Goal: Transaction & Acquisition: Obtain resource

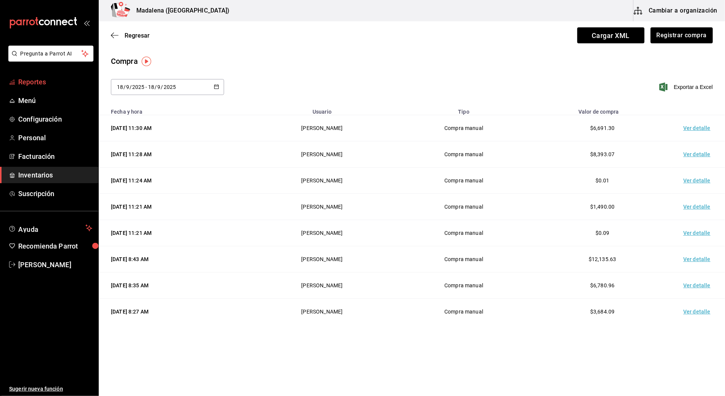
click at [87, 85] on span "Reportes" at bounding box center [55, 82] width 74 height 10
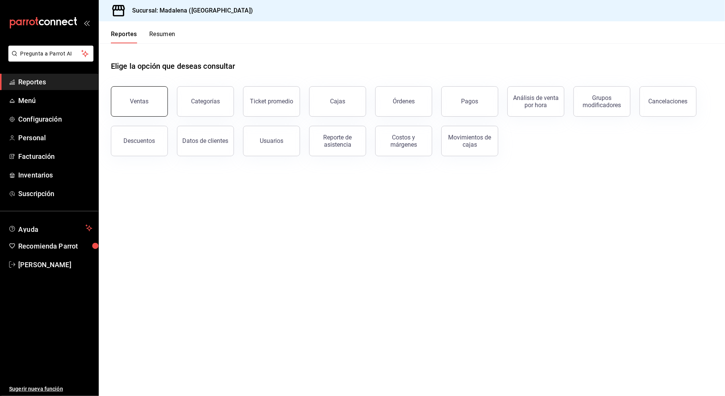
click at [148, 103] on button "Ventas" at bounding box center [139, 101] width 57 height 30
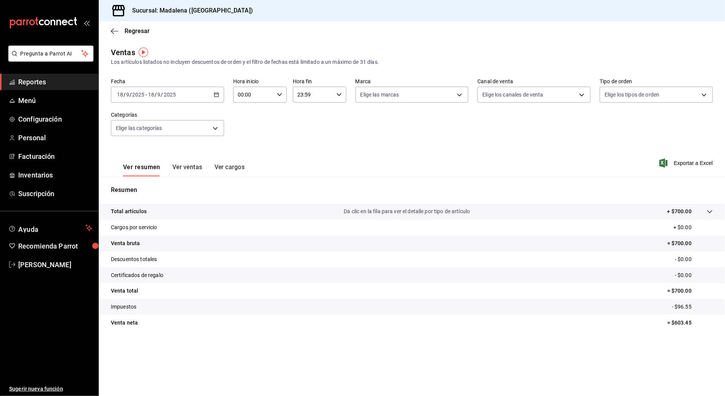
click at [215, 95] on icon "button" at bounding box center [216, 94] width 5 height 5
click at [148, 189] on span "Rango de fechas" at bounding box center [146, 186] width 59 height 8
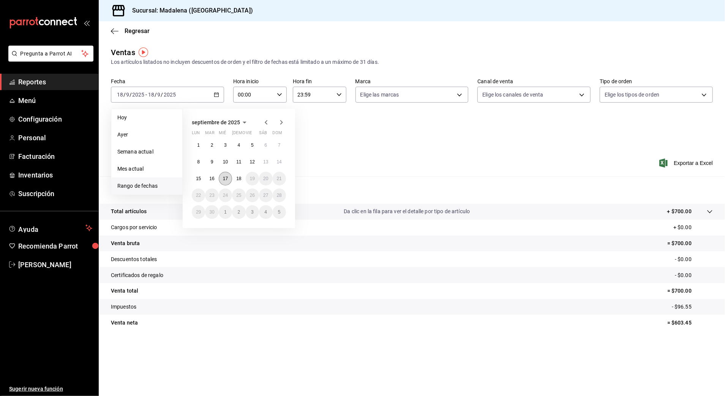
click at [227, 179] on abbr "17" at bounding box center [225, 178] width 5 height 5
click at [239, 178] on abbr "18" at bounding box center [238, 178] width 5 height 5
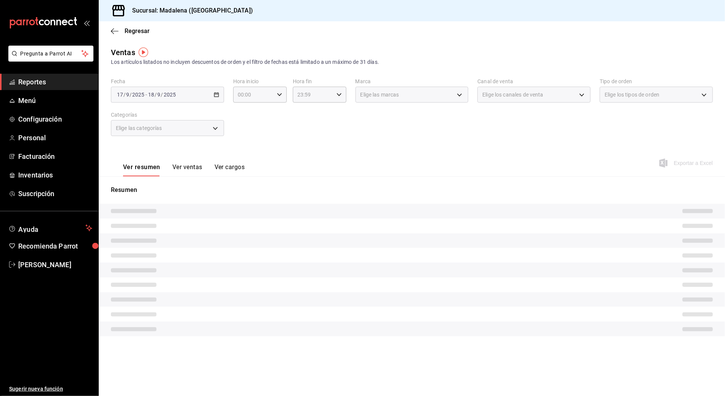
click at [323, 160] on div "Ver resumen Ver ventas Ver cargos Exportar a Excel" at bounding box center [412, 160] width 626 height 31
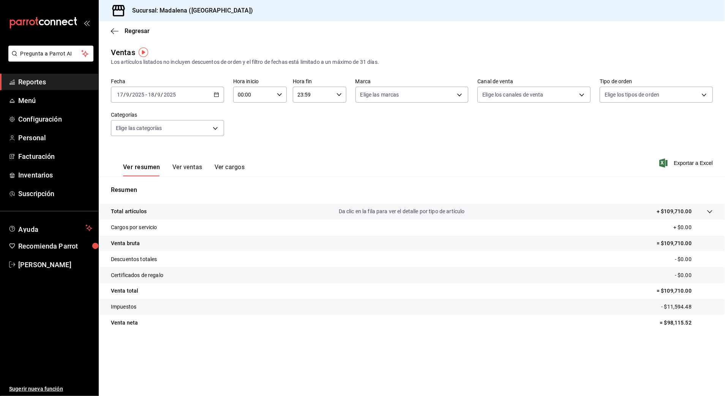
click at [260, 96] on input "00:00" at bounding box center [253, 94] width 41 height 15
click at [250, 146] on span "10" at bounding box center [246, 144] width 15 height 6
type input "10:00"
click at [300, 92] on div at bounding box center [362, 198] width 725 height 396
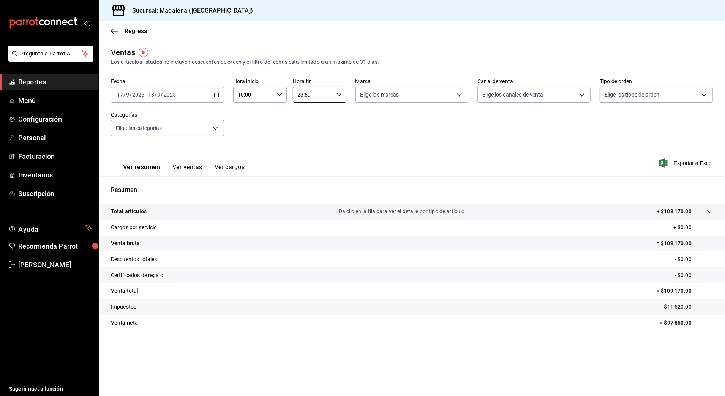
click at [321, 93] on input "23:59" at bounding box center [313, 94] width 41 height 15
click at [308, 144] on span "03" at bounding box center [306, 147] width 15 height 6
type input "03:59"
click at [454, 125] on div at bounding box center [362, 198] width 725 height 396
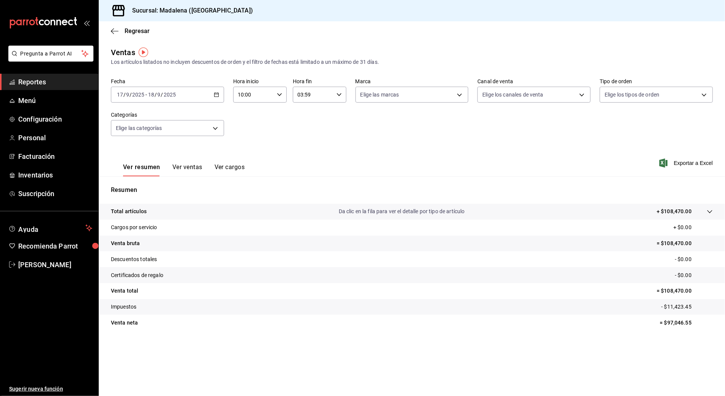
click at [354, 143] on div "Fecha [DATE] [DATE] - [DATE] [DATE] Hora inicio 10:00 Hora inicio Hora fin 03:5…" at bounding box center [412, 111] width 602 height 67
click at [152, 31] on div "Regresar" at bounding box center [412, 30] width 626 height 19
click at [134, 28] on span "Regresar" at bounding box center [137, 30] width 25 height 7
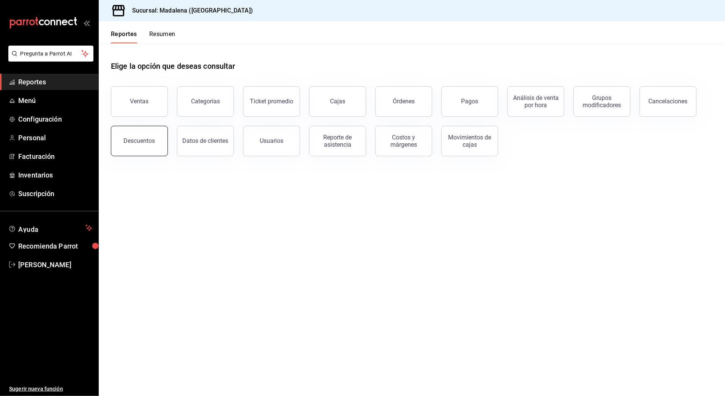
click at [139, 142] on div "Descuentos" at bounding box center [140, 140] width 32 height 7
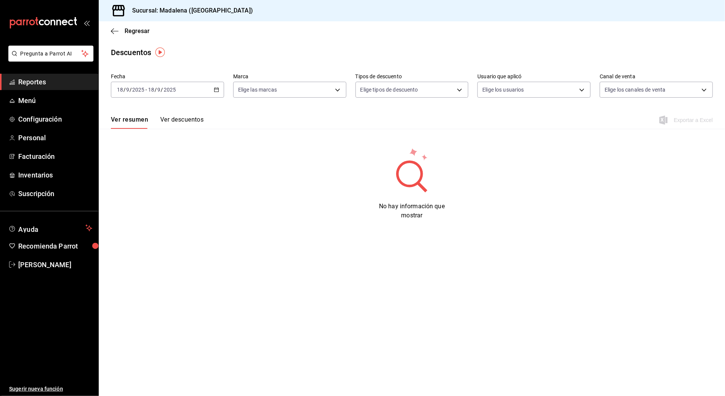
click at [219, 90] on div "[DATE] [DATE] - [DATE] [DATE]" at bounding box center [167, 90] width 113 height 16
click at [149, 195] on span "Rango de fechas" at bounding box center [146, 198] width 59 height 8
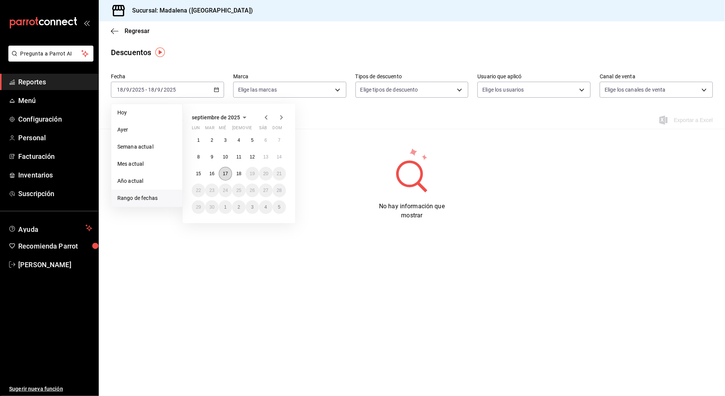
click at [223, 173] on abbr "17" at bounding box center [225, 173] width 5 height 5
click at [238, 173] on abbr "18" at bounding box center [238, 173] width 5 height 5
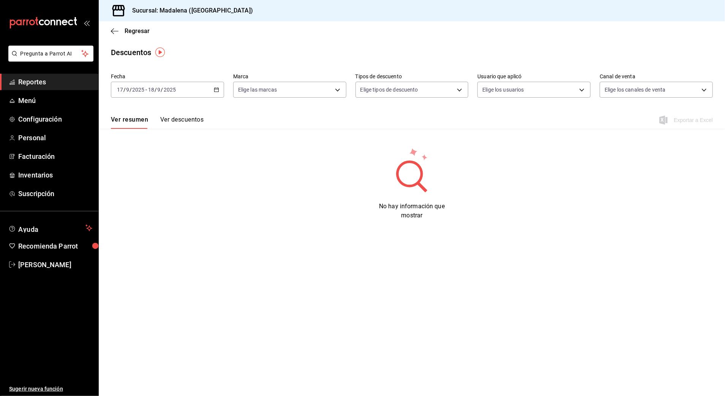
click at [137, 24] on div "Regresar" at bounding box center [412, 30] width 626 height 19
click at [139, 28] on span "Regresar" at bounding box center [137, 30] width 25 height 7
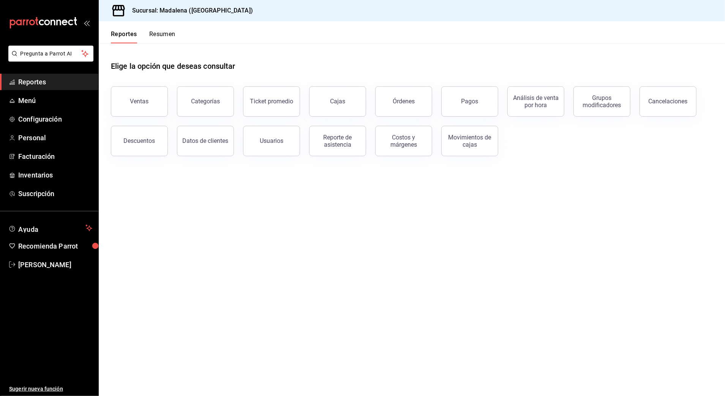
click at [667, 92] on button "Cancelaciones" at bounding box center [668, 101] width 57 height 30
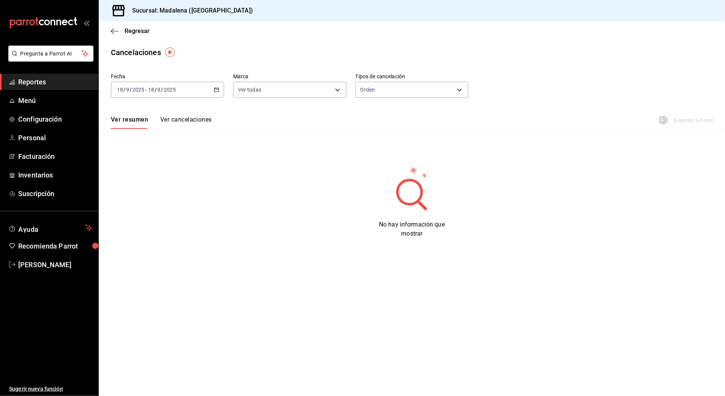
click at [216, 90] on icon "button" at bounding box center [216, 89] width 5 height 5
click at [150, 198] on span "Rango de fechas" at bounding box center [146, 198] width 59 height 8
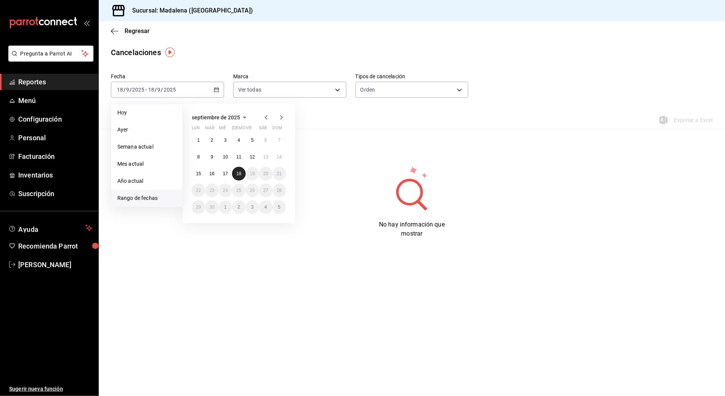
click at [237, 174] on abbr "18" at bounding box center [238, 173] width 5 height 5
click at [221, 176] on button "17" at bounding box center [225, 174] width 13 height 14
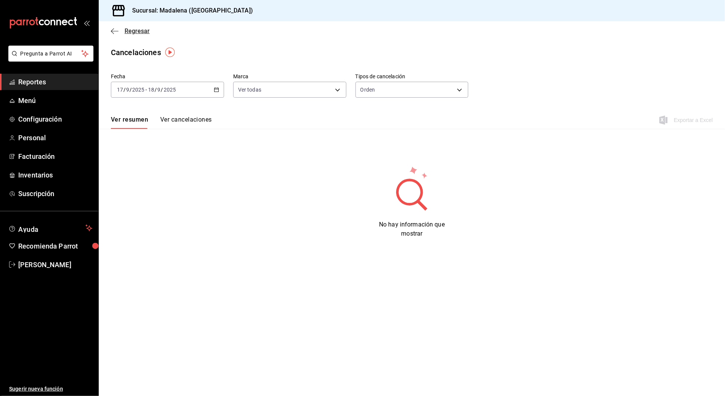
click at [136, 31] on span "Regresar" at bounding box center [137, 30] width 25 height 7
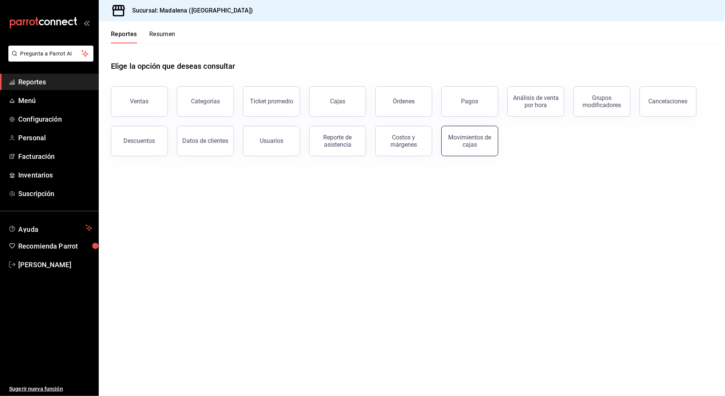
click at [475, 142] on div "Movimientos de cajas" at bounding box center [469, 141] width 47 height 14
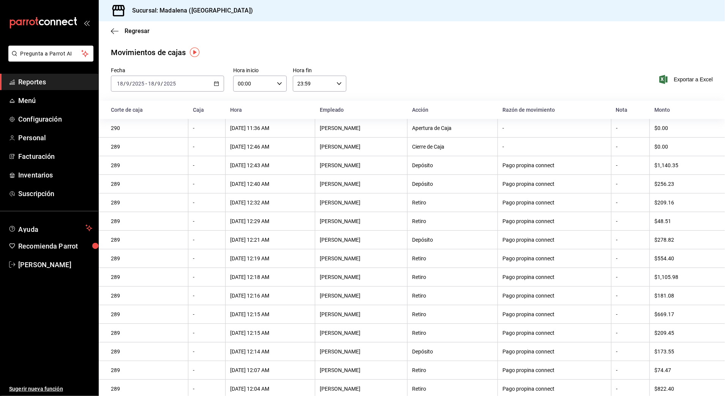
click at [178, 81] on div "[DATE] [DATE] - [DATE] [DATE]" at bounding box center [167, 84] width 113 height 16
click at [144, 193] on span "Rango de fechas" at bounding box center [146, 192] width 59 height 8
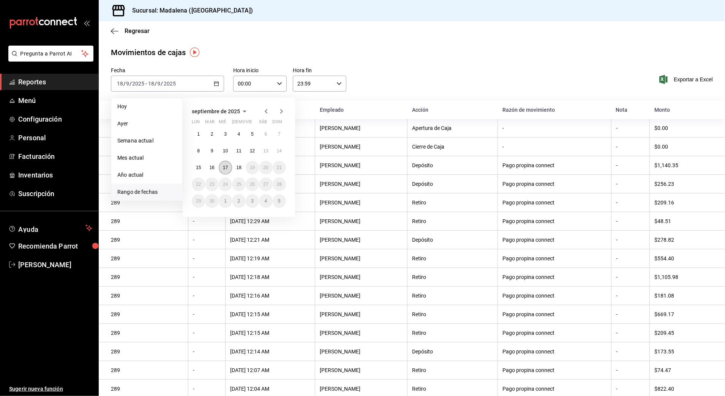
click at [221, 166] on button "17" at bounding box center [225, 168] width 13 height 14
click at [244, 166] on button "18" at bounding box center [238, 168] width 13 height 14
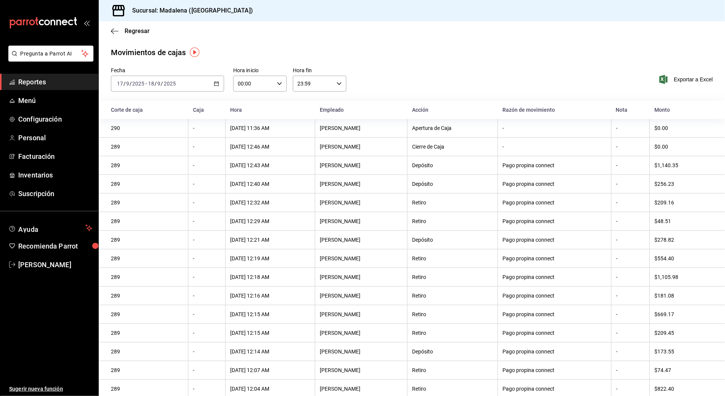
click at [245, 88] on input "00:00" at bounding box center [253, 83] width 41 height 15
click at [250, 133] on span "10" at bounding box center [245, 133] width 14 height 6
type input "10:00"
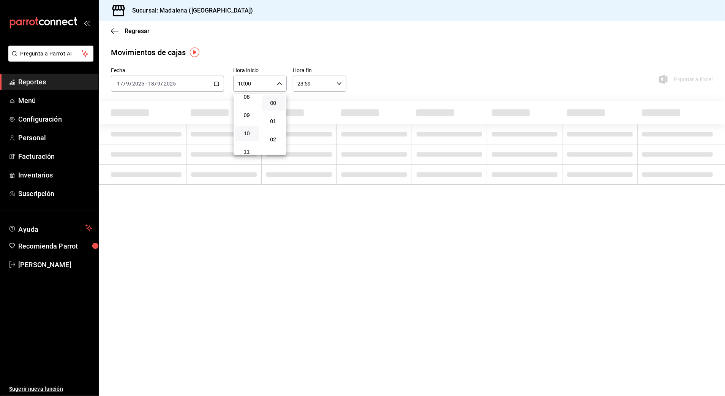
click at [330, 87] on div at bounding box center [362, 198] width 725 height 396
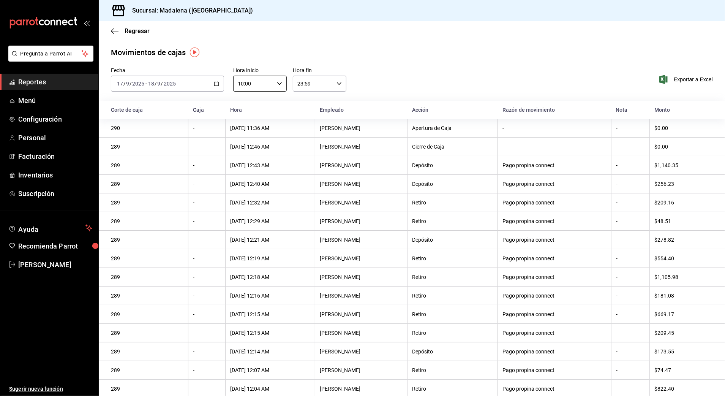
click at [314, 88] on input "23:59" at bounding box center [313, 83] width 41 height 15
click at [309, 130] on button "03" at bounding box center [304, 135] width 24 height 15
type input "03:59"
click at [682, 81] on div at bounding box center [362, 198] width 725 height 396
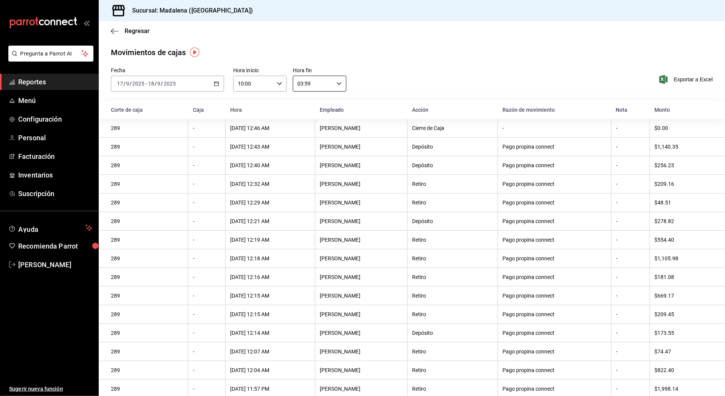
click at [682, 81] on span "Exportar a Excel" at bounding box center [687, 79] width 52 height 9
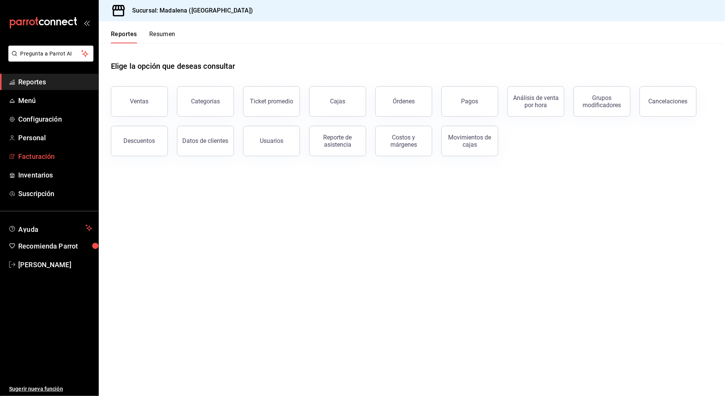
click at [54, 161] on link "Facturación" at bounding box center [49, 156] width 98 height 16
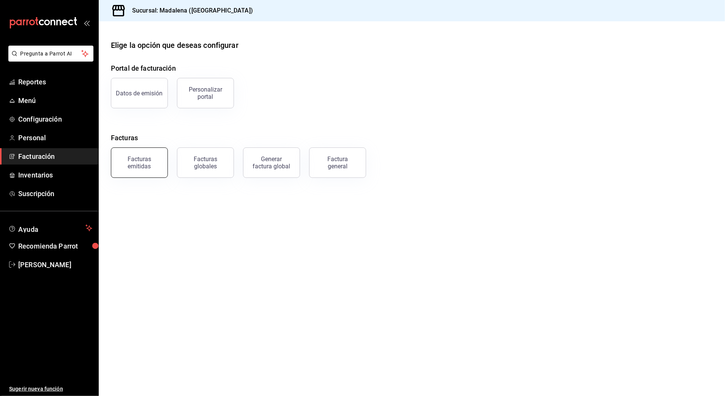
click at [153, 160] on div "Facturas emitidas" at bounding box center [139, 162] width 47 height 14
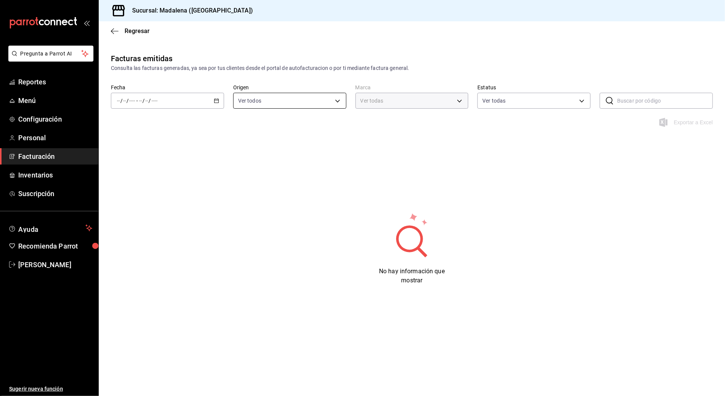
type input "97fc4076-38f4-4943-8ede-a1fde032a47c"
click at [190, 99] on div "/ / - / /" at bounding box center [167, 101] width 113 height 16
click at [147, 213] on li "Rango de fechas" at bounding box center [146, 209] width 71 height 17
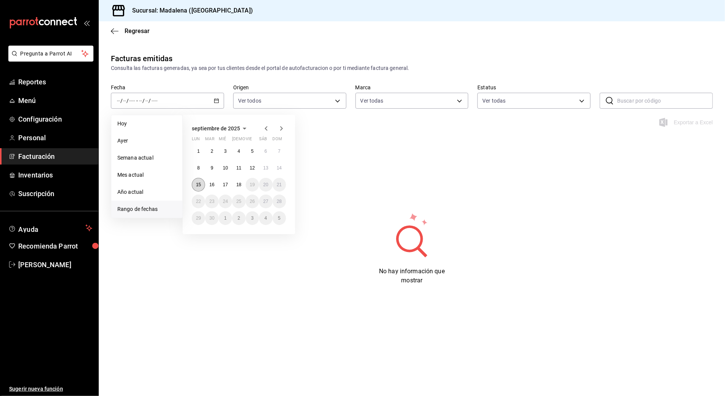
click at [198, 181] on button "15" at bounding box center [198, 185] width 13 height 14
click at [239, 186] on abbr "18" at bounding box center [238, 184] width 5 height 5
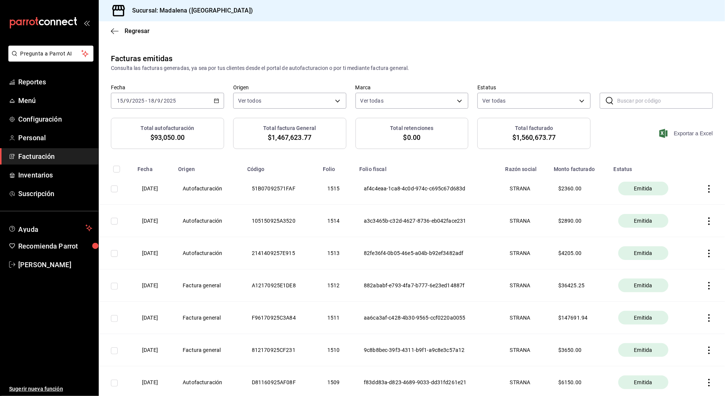
click at [681, 133] on span "Exportar a Excel" at bounding box center [687, 133] width 52 height 9
click at [58, 160] on span "Facturación" at bounding box center [55, 156] width 74 height 10
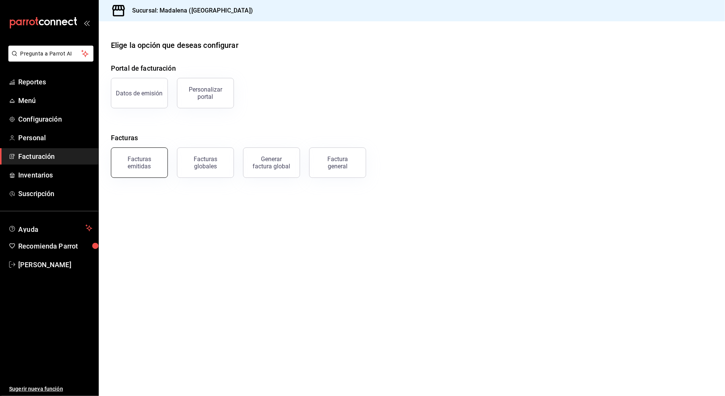
click at [151, 163] on div "Facturas emitidas" at bounding box center [139, 162] width 47 height 14
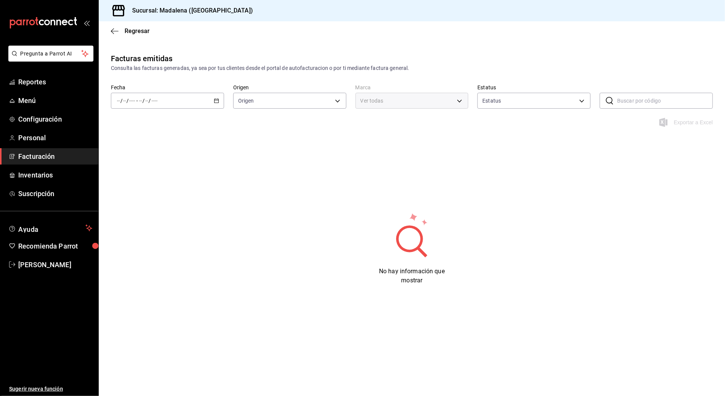
type input "ORDER_INVOICE,GENERAL_INVOICE"
type input "ACTIVE,PENDING_CANCELLATION,CANCELLED,PRE_CANCELLED"
type input "97fc4076-38f4-4943-8ede-a1fde032a47c"
click at [208, 104] on div "/ / - / /" at bounding box center [167, 101] width 113 height 16
click at [167, 213] on li "Rango de fechas" at bounding box center [146, 209] width 71 height 17
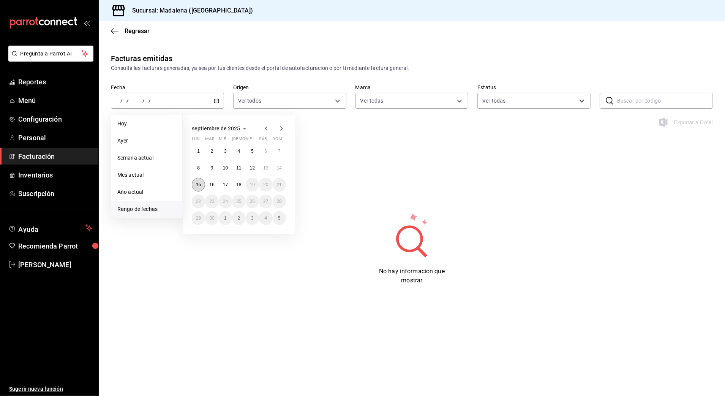
click at [198, 181] on button "15" at bounding box center [198, 185] width 13 height 14
click at [244, 184] on button "18" at bounding box center [238, 185] width 13 height 14
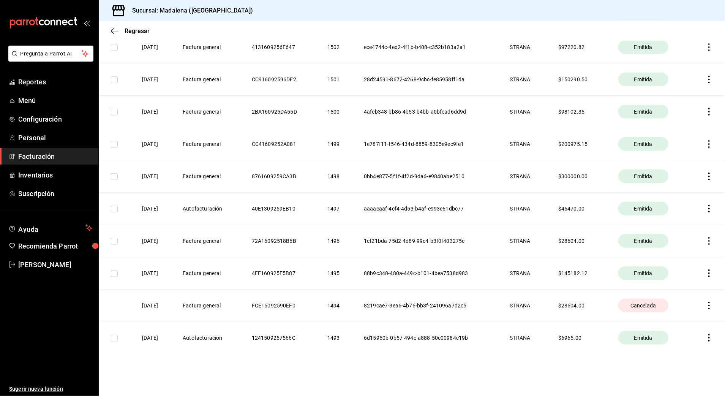
scroll to position [564, 0]
click at [705, 336] on icon "button" at bounding box center [709, 338] width 8 height 8
click at [678, 319] on div "Descargar PDF" at bounding box center [677, 319] width 36 height 6
click at [708, 207] on icon "button" at bounding box center [709, 208] width 2 height 8
click at [680, 191] on div "Descargar PDF" at bounding box center [677, 190] width 36 height 6
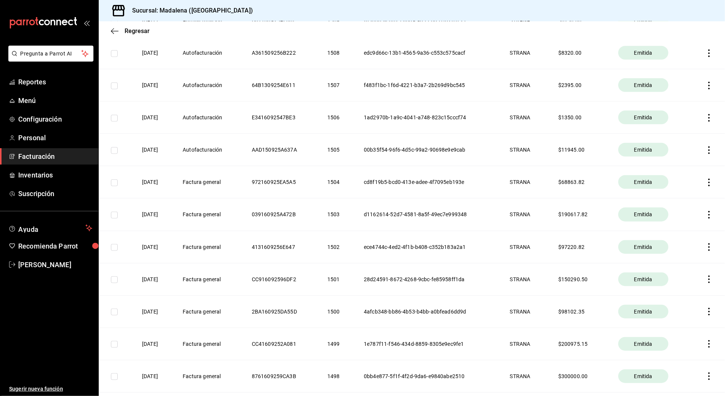
scroll to position [311, 0]
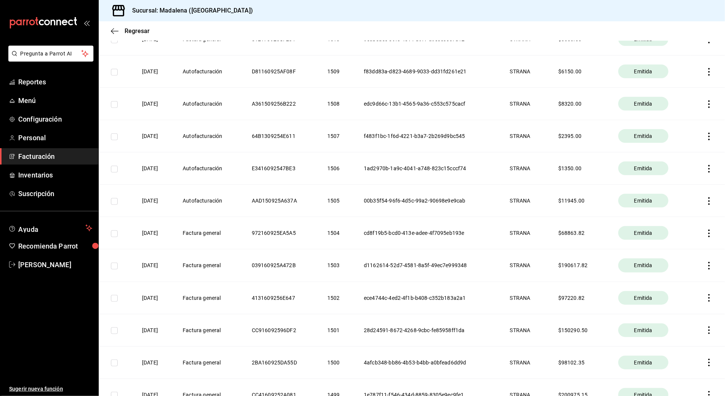
click at [705, 201] on icon "button" at bounding box center [709, 201] width 8 height 8
click at [687, 182] on div "Descargar PDF" at bounding box center [677, 183] width 36 height 6
click at [705, 168] on icon "button" at bounding box center [709, 169] width 8 height 8
click at [669, 149] on div "Descargar PDF" at bounding box center [677, 151] width 36 height 6
click at [705, 137] on icon "button" at bounding box center [709, 137] width 8 height 8
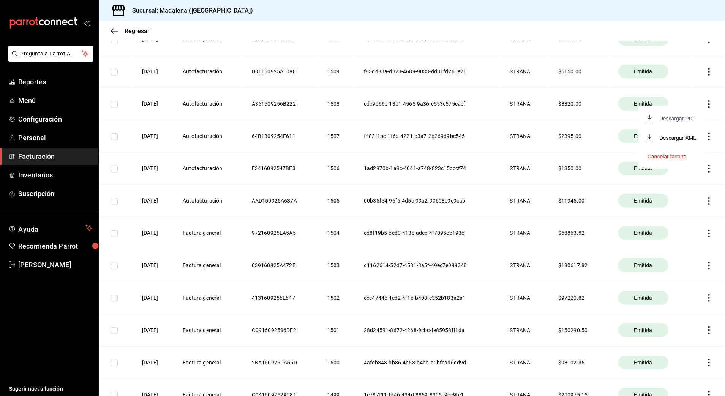
click at [683, 119] on div "Descargar PDF" at bounding box center [677, 118] width 36 height 6
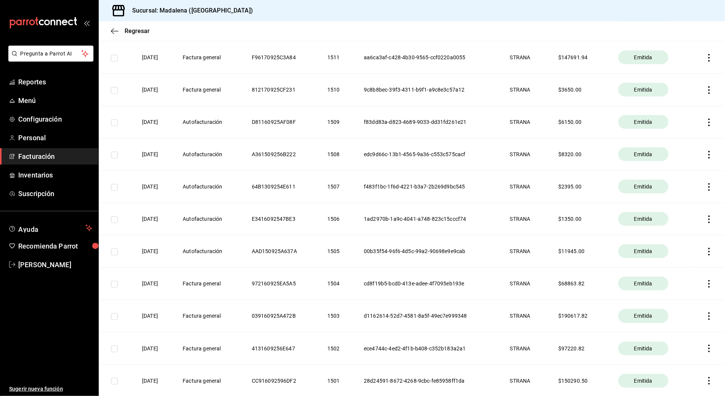
click at [696, 155] on th at bounding box center [708, 154] width 35 height 32
click at [705, 155] on icon "button" at bounding box center [709, 155] width 8 height 8
click at [658, 138] on span "Descargar PDF" at bounding box center [672, 136] width 48 height 7
click at [705, 121] on icon "button" at bounding box center [709, 123] width 8 height 8
click at [677, 103] on div "Descargar PDF" at bounding box center [677, 104] width 36 height 6
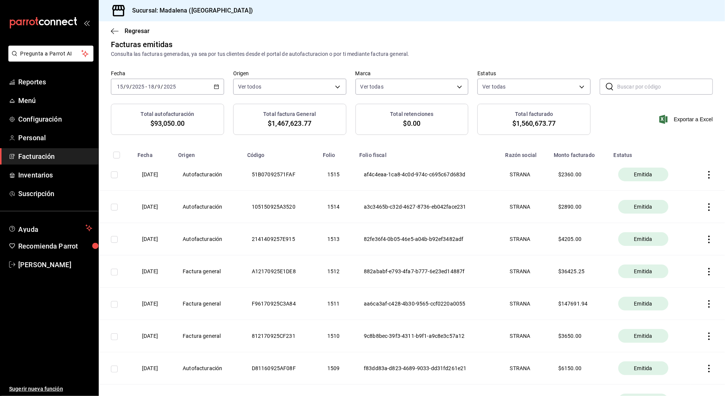
scroll to position [7, 0]
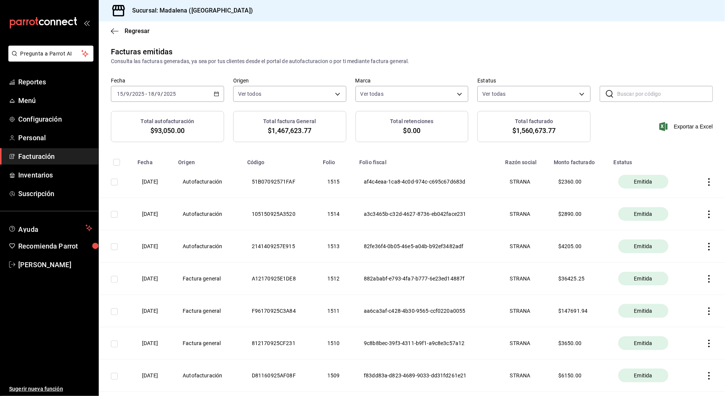
click at [705, 246] on icon "button" at bounding box center [709, 247] width 8 height 8
click at [680, 228] on div "Descargar PDF" at bounding box center [677, 228] width 36 height 6
click at [705, 215] on icon "button" at bounding box center [709, 214] width 8 height 8
click at [681, 201] on li "Descargar PDF" at bounding box center [672, 195] width 67 height 19
click at [705, 181] on icon "button" at bounding box center [709, 182] width 8 height 8
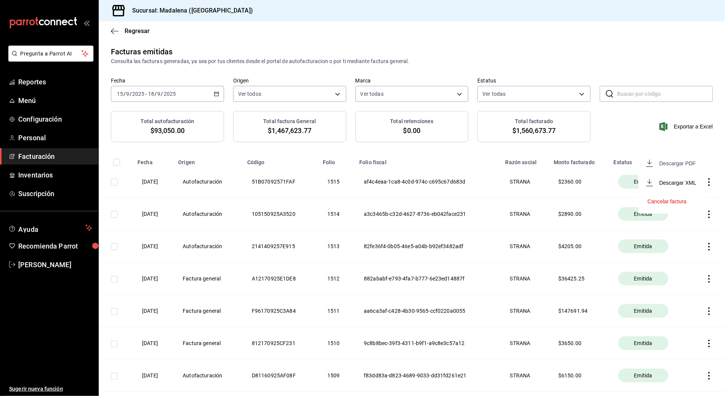
click at [690, 164] on div "Descargar PDF" at bounding box center [677, 163] width 36 height 6
click at [59, 79] on span "Reportes" at bounding box center [55, 82] width 74 height 10
